Goal: Find specific page/section: Find specific page/section

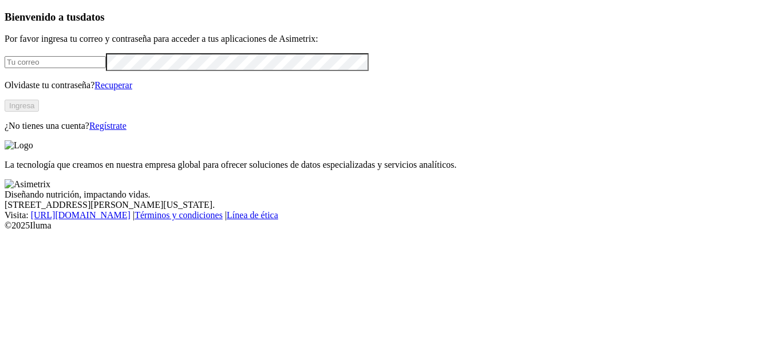
click at [106, 68] on input "email" at bounding box center [55, 62] width 101 height 12
type input "[PERSON_NAME][EMAIL_ADDRESS][PERSON_NAME][DOMAIN_NAME]"
click input "submit" at bounding box center [0, 0] width 0 height 0
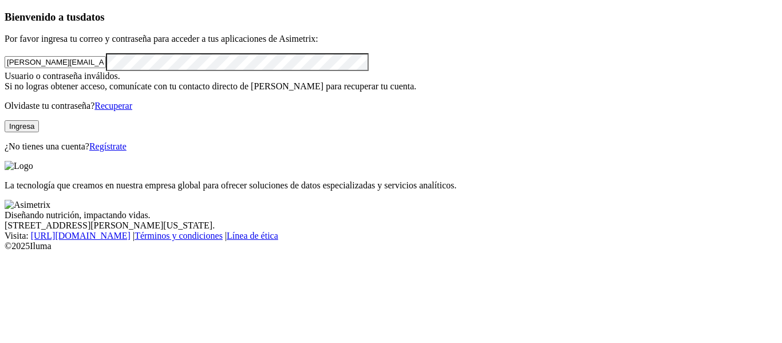
click input "submit" at bounding box center [0, 0] width 0 height 0
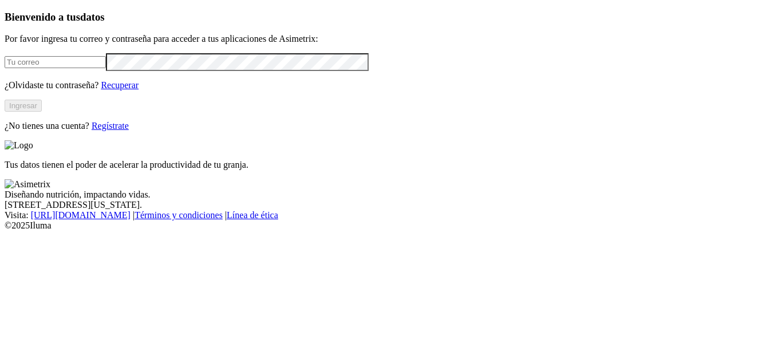
click at [175, 70] on div at bounding box center [391, 62] width 773 height 18
click at [106, 68] on input "email" at bounding box center [55, 62] width 101 height 12
type input "[PERSON_NAME][EMAIL_ADDRESS][PERSON_NAME][DOMAIN_NAME]"
click input "submit" at bounding box center [0, 0] width 0 height 0
